Goal: Find specific page/section: Find specific page/section

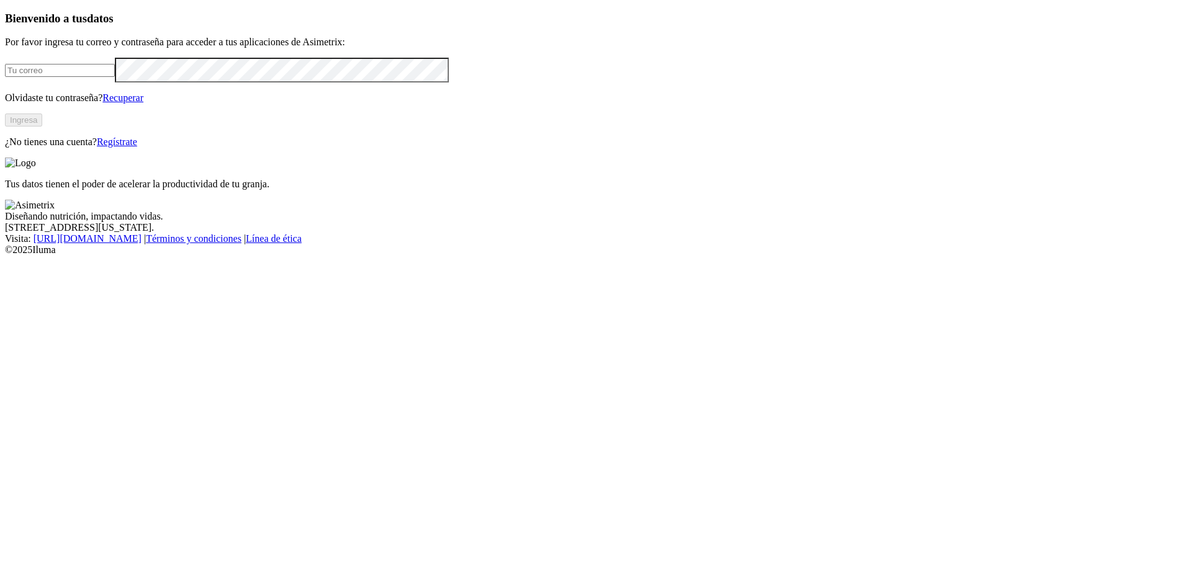
type input "jorge.cifuentes@asimetrix.co"
click at [42, 127] on button "Ingresa" at bounding box center [23, 120] width 37 height 13
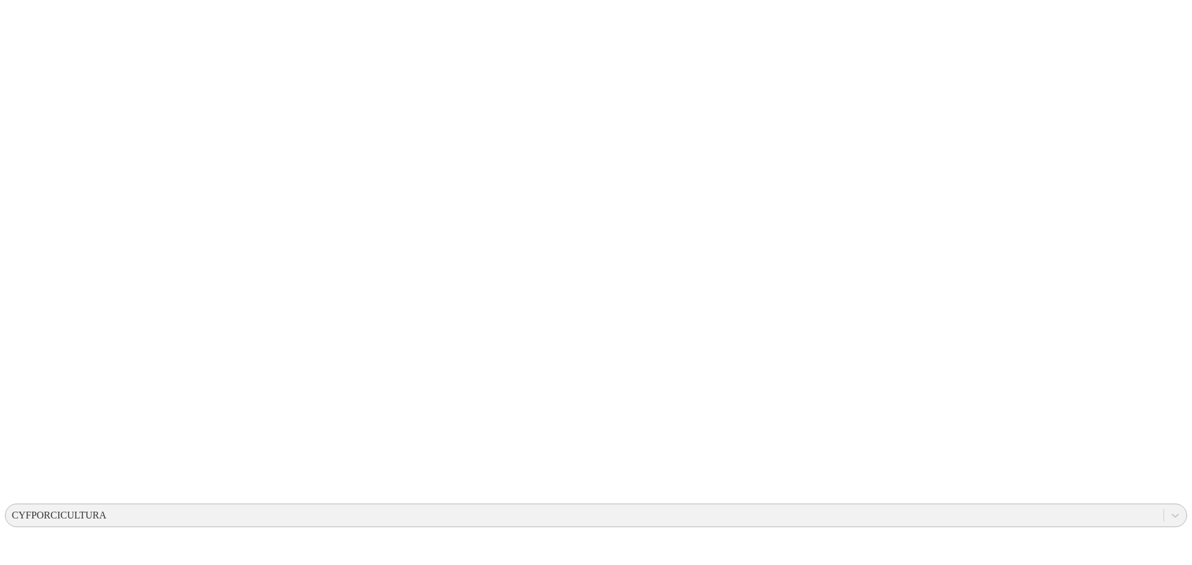
click at [955, 507] on div "CYFPORCICULTURA" at bounding box center [585, 516] width 1158 height 19
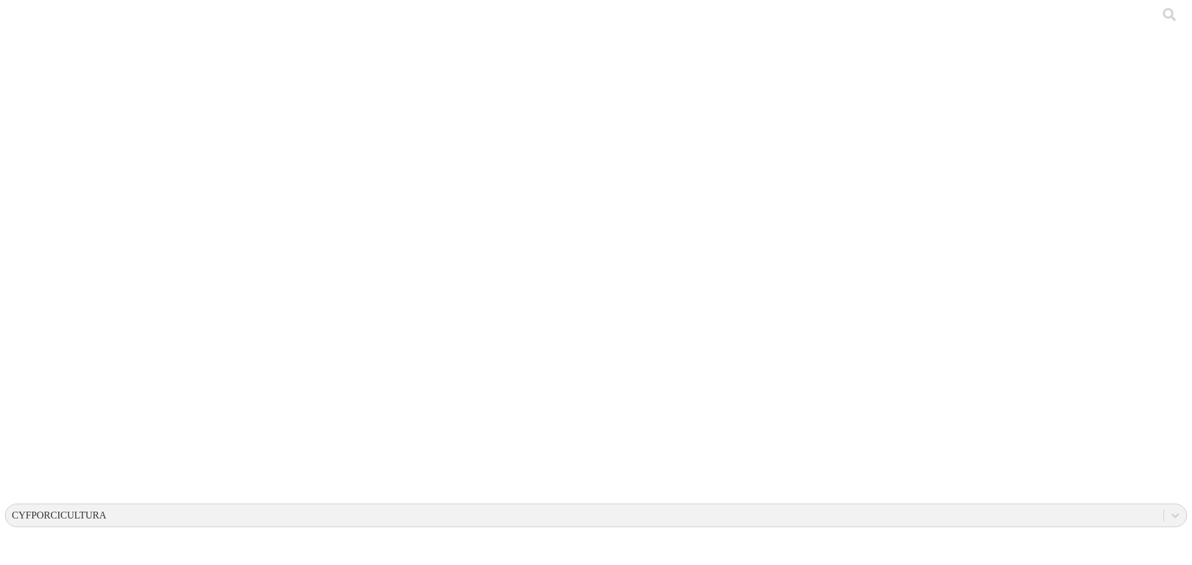
drag, startPoint x: 349, startPoint y: 176, endPoint x: 343, endPoint y: 170, distance: 9.2
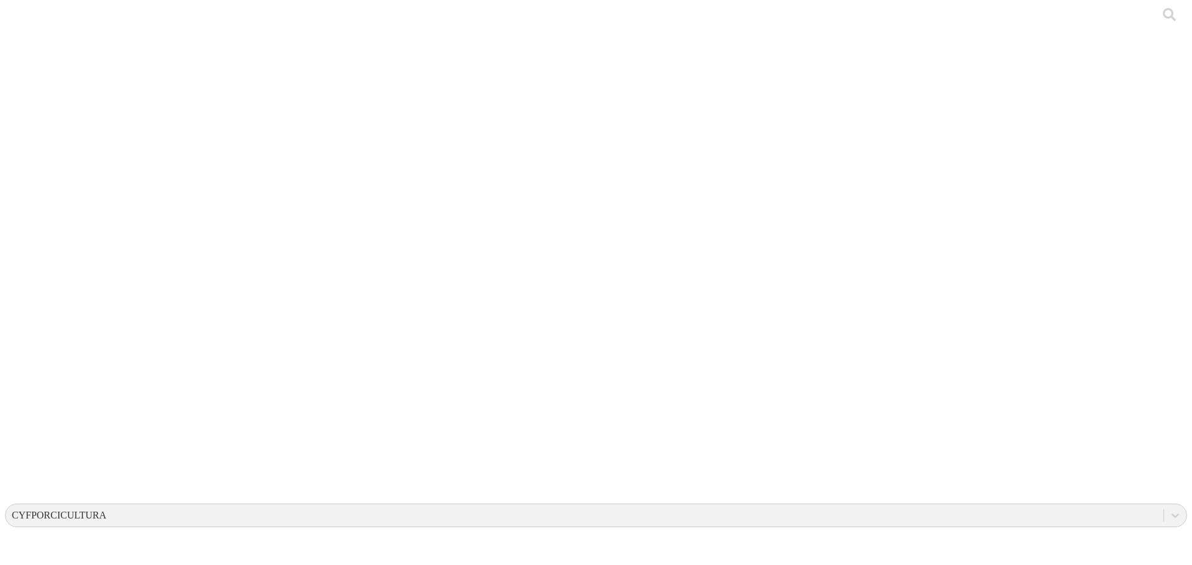
drag, startPoint x: 651, startPoint y: 174, endPoint x: 644, endPoint y: 179, distance: 8.6
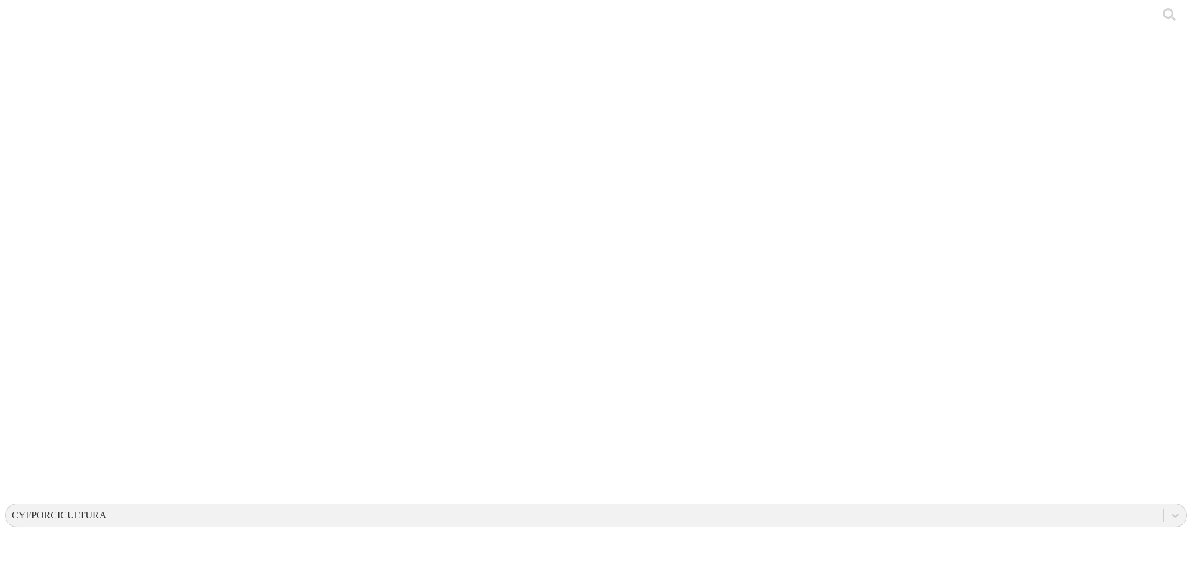
drag, startPoint x: 606, startPoint y: 266, endPoint x: 439, endPoint y: 100, distance: 235.3
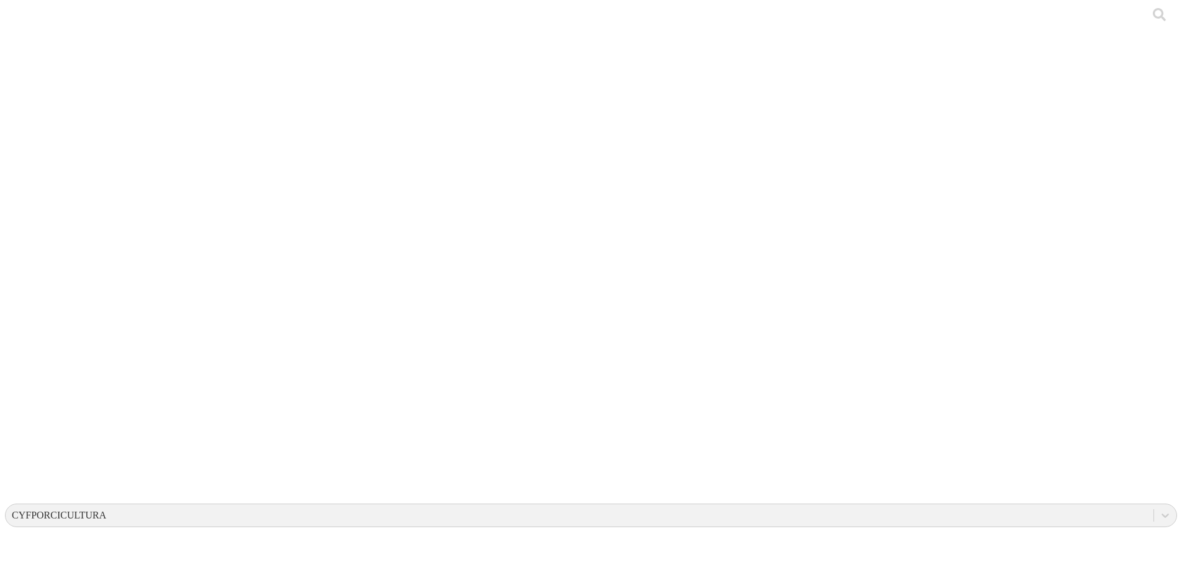
scroll to position [979, 0]
